Goal: Transaction & Acquisition: Purchase product/service

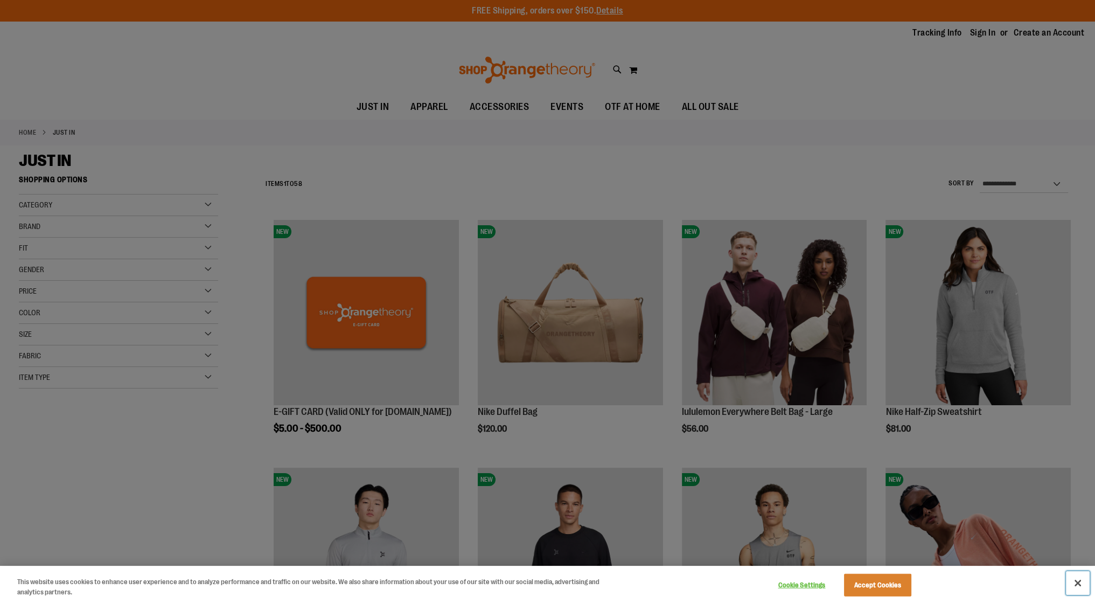
click at [1076, 581] on button "Close" at bounding box center [1078, 583] width 24 height 24
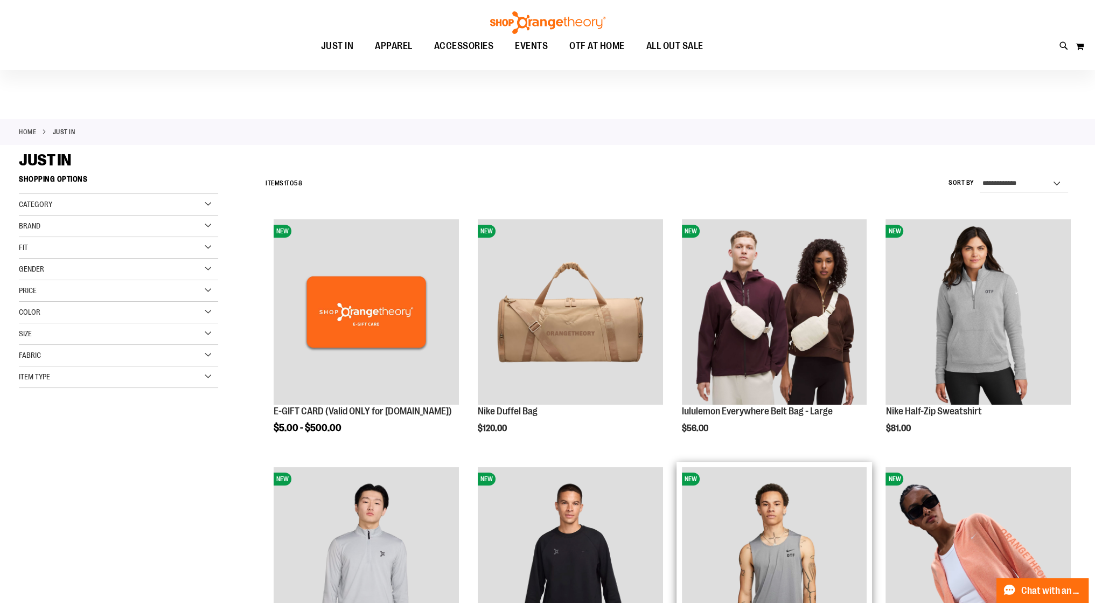
scroll to position [323, 0]
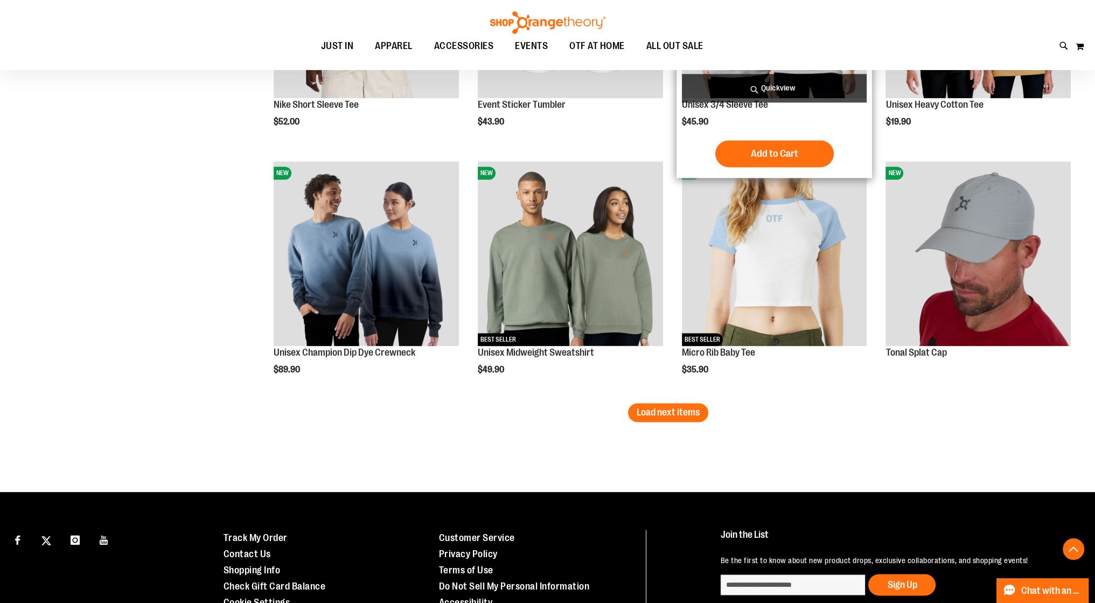
scroll to position [2047, 0]
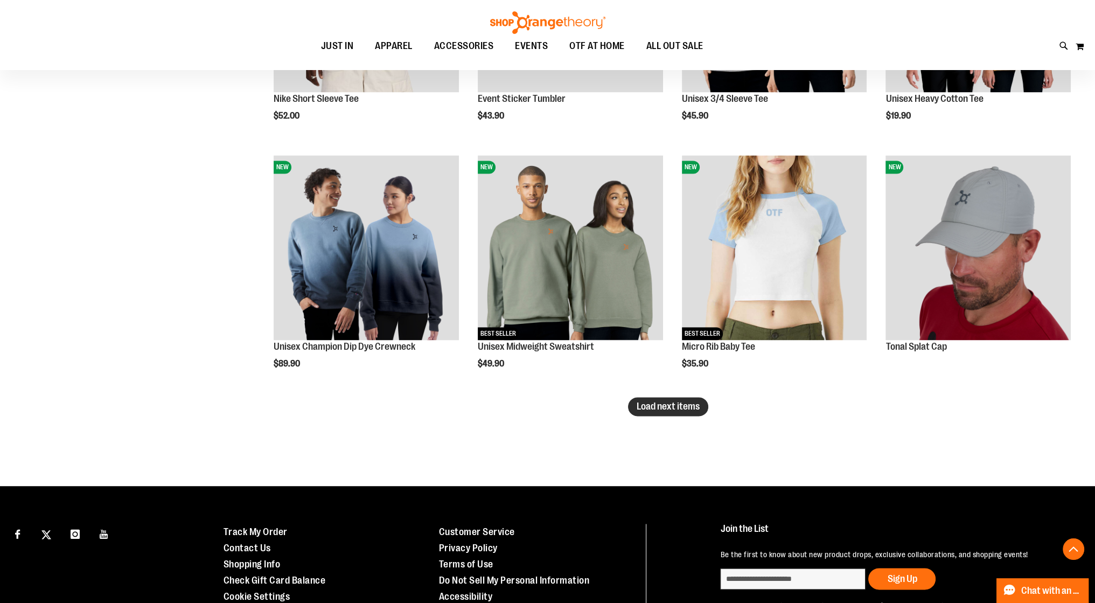
click at [681, 405] on span "Load next items" at bounding box center [668, 406] width 63 height 11
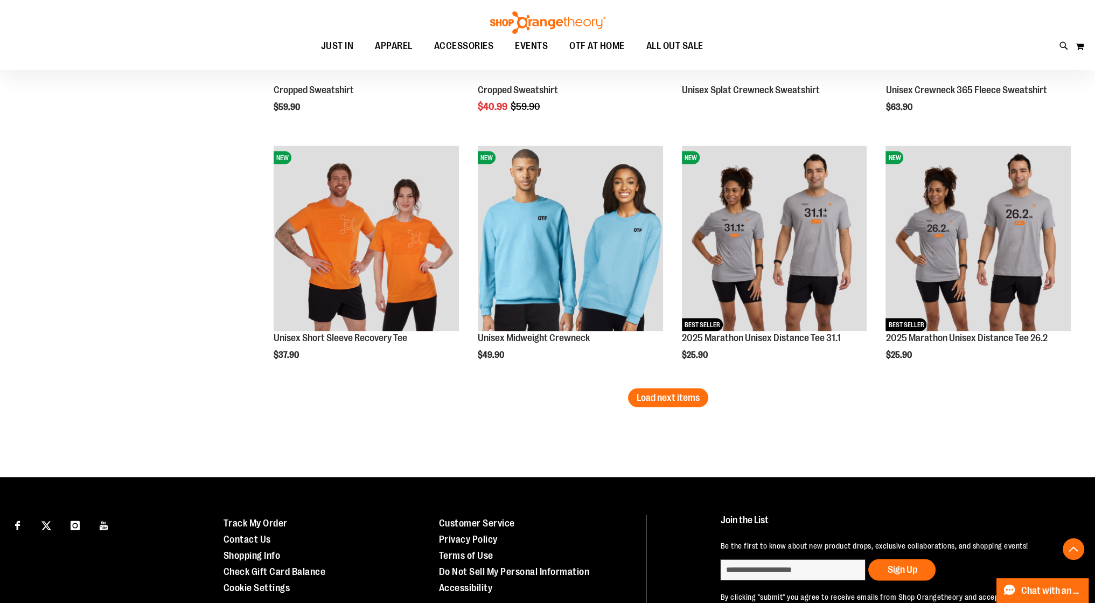
scroll to position [2801, 0]
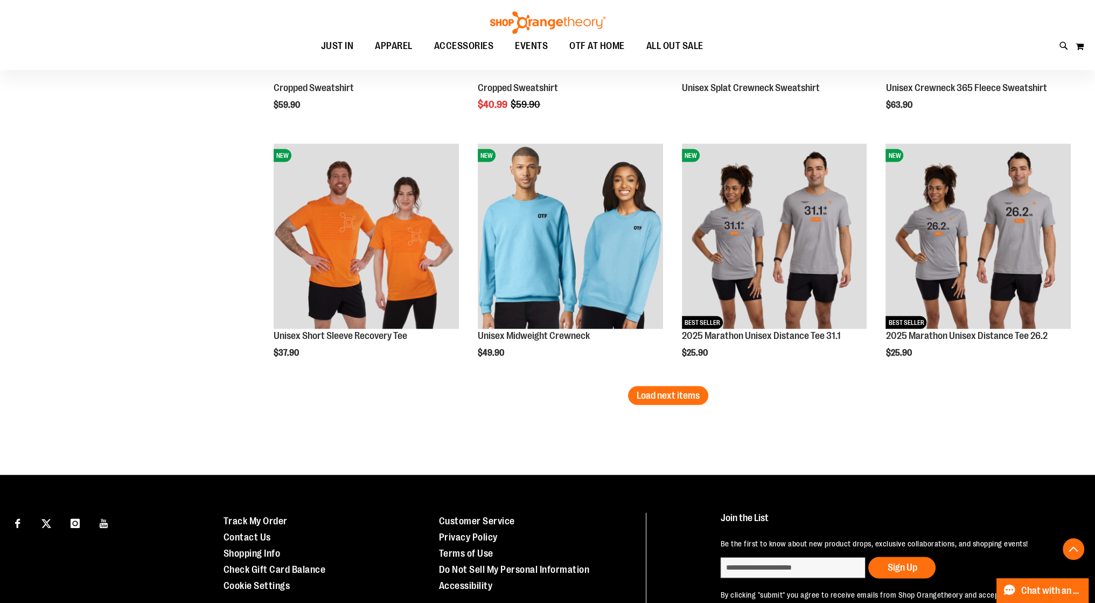
click at [681, 401] on button "Load next items" at bounding box center [668, 395] width 80 height 19
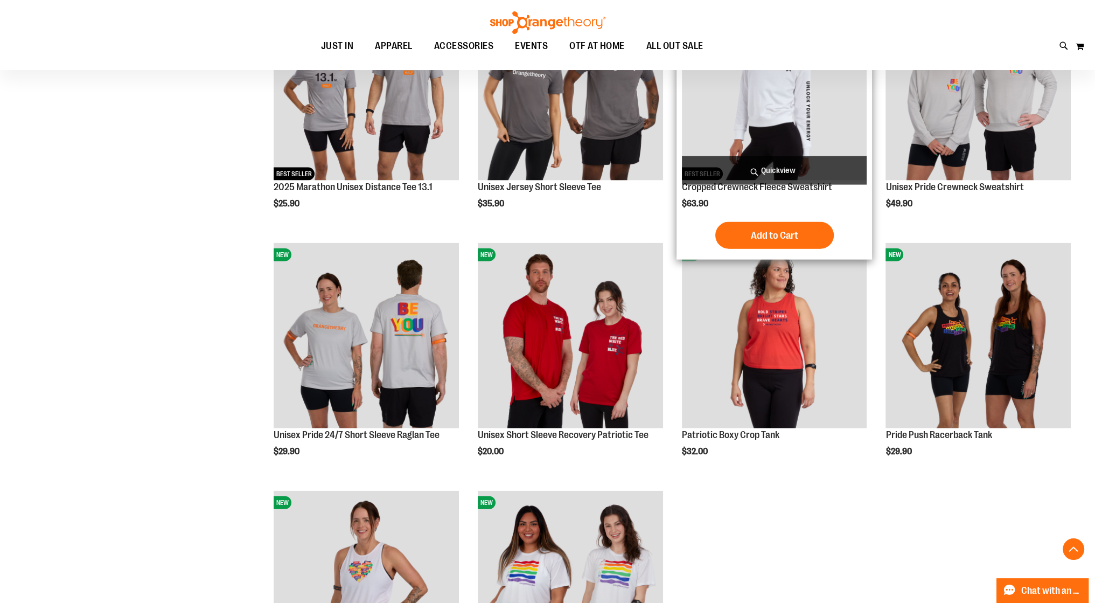
scroll to position [3124, 0]
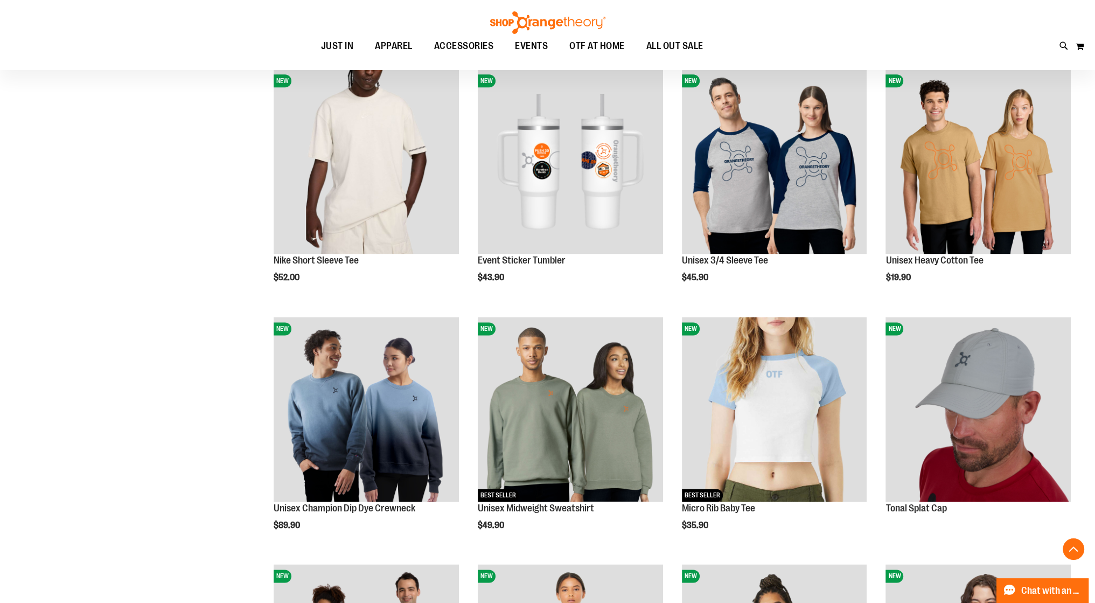
scroll to position [1724, 0]
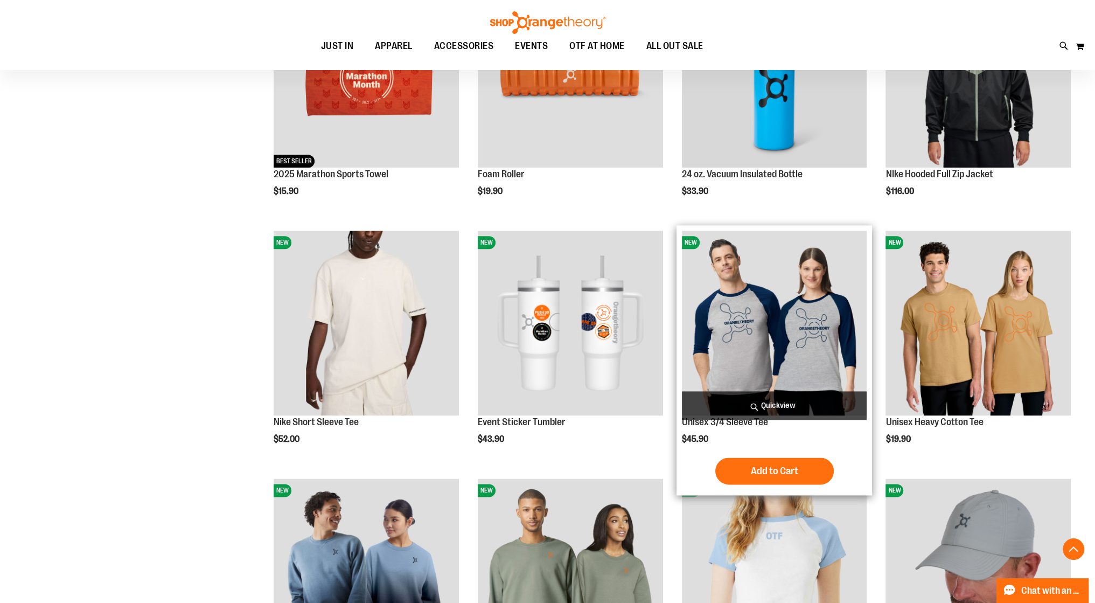
click at [795, 311] on img "product" at bounding box center [774, 323] width 185 height 185
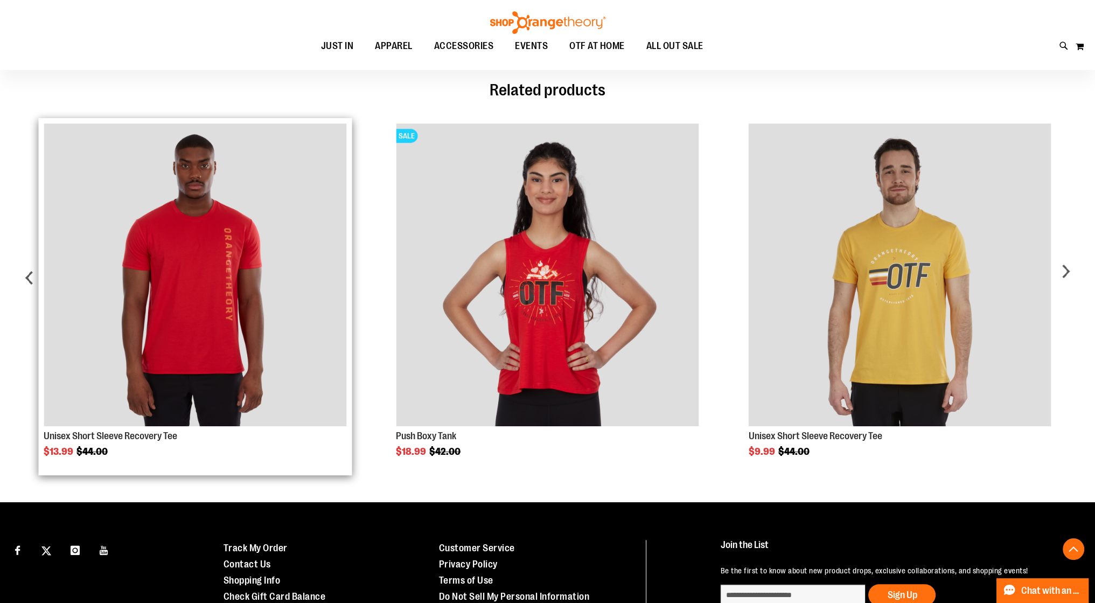
scroll to position [670, 0]
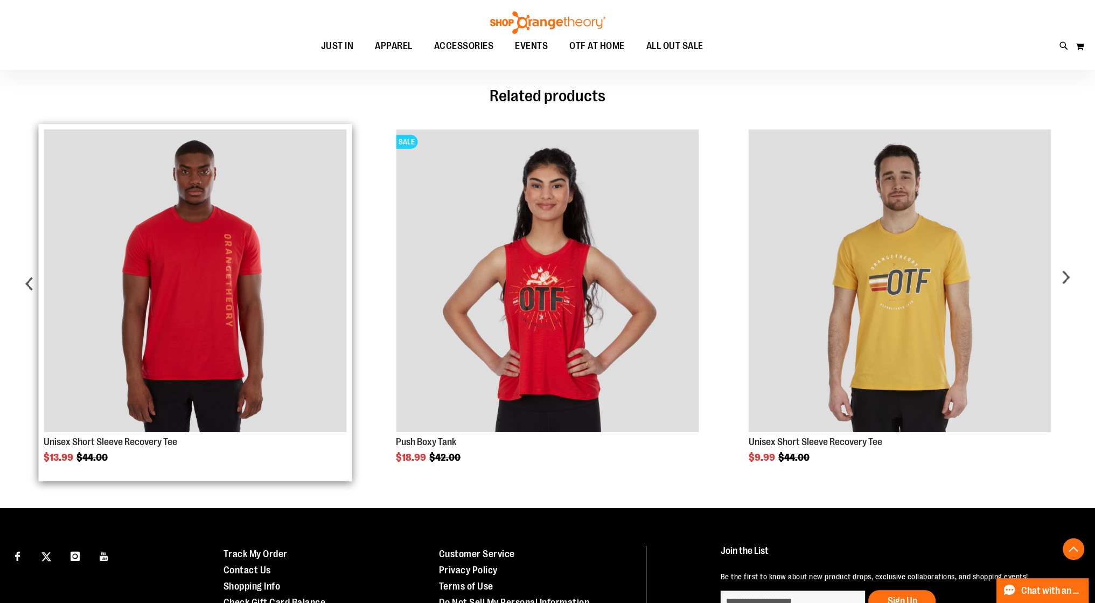
click at [233, 359] on img "Product Page Link" at bounding box center [195, 280] width 303 height 303
click at [239, 360] on img "Product Page Link" at bounding box center [195, 280] width 303 height 303
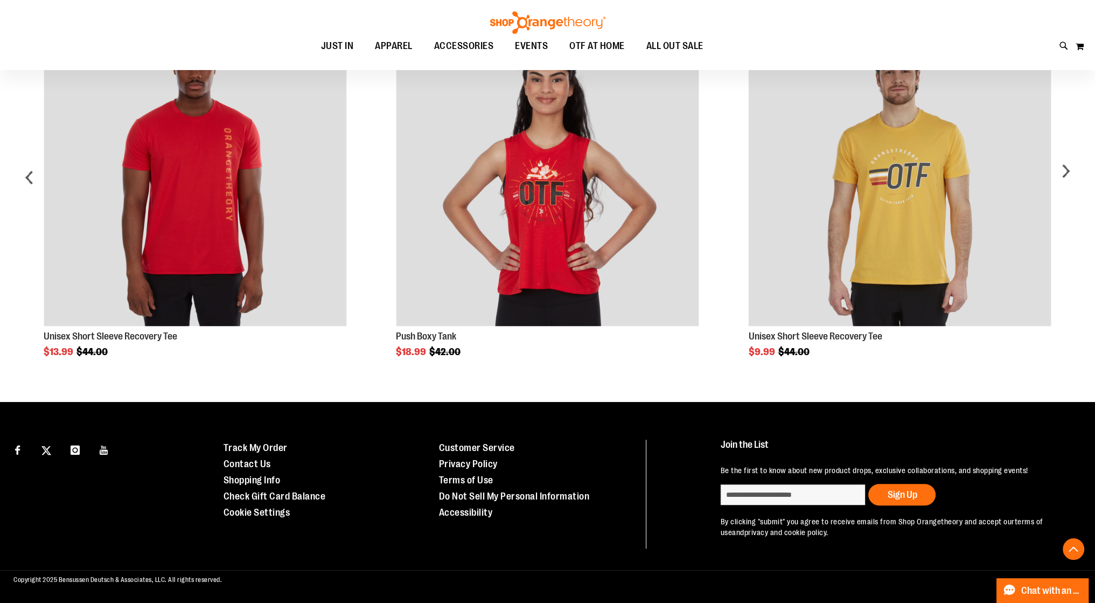
scroll to position [550, 0]
